Goal: Task Accomplishment & Management: Manage account settings

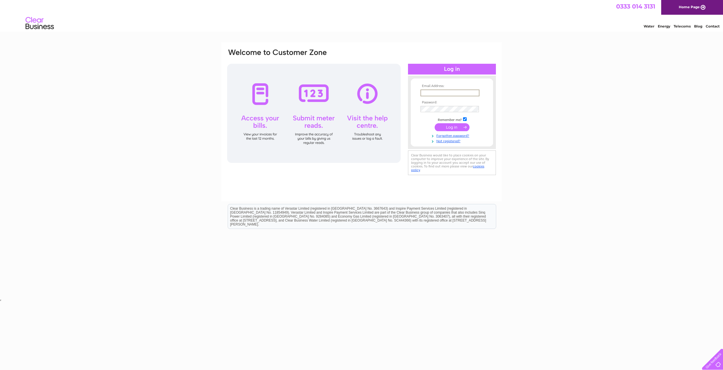
click at [450, 94] on input "text" at bounding box center [450, 93] width 59 height 7
type input "karen@talkingmats.com"
click at [450, 94] on input "text" at bounding box center [450, 93] width 58 height 6
type input "karen@talkingmats.com"
click at [435, 123] on input "submit" at bounding box center [452, 127] width 35 height 8
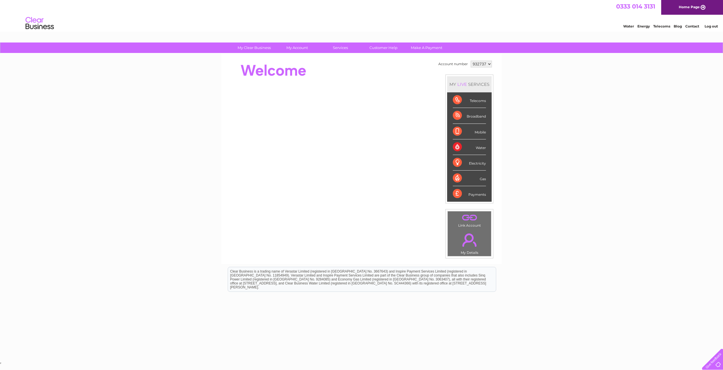
click at [579, 109] on div "My Clear Business Login Details My Details My Preferences Link Account My Accou…" at bounding box center [361, 202] width 723 height 319
click at [295, 58] on link "Bills and Payments" at bounding box center [299, 59] width 47 height 11
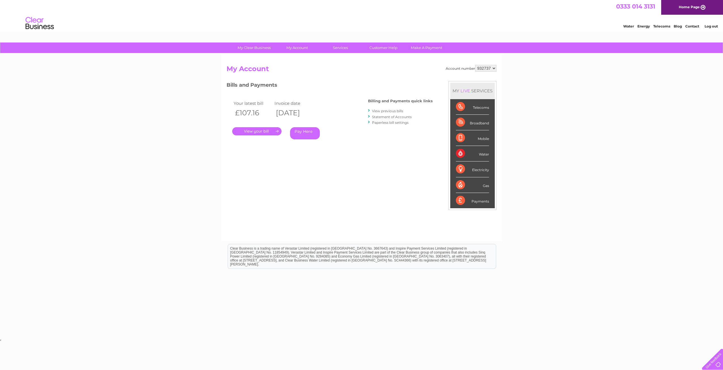
click at [264, 128] on link "." at bounding box center [256, 131] width 49 height 8
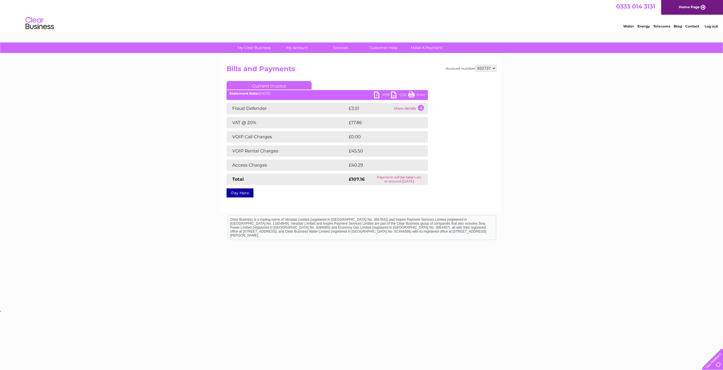
click at [379, 95] on link "PDF" at bounding box center [382, 96] width 17 height 8
